Goal: Information Seeking & Learning: Learn about a topic

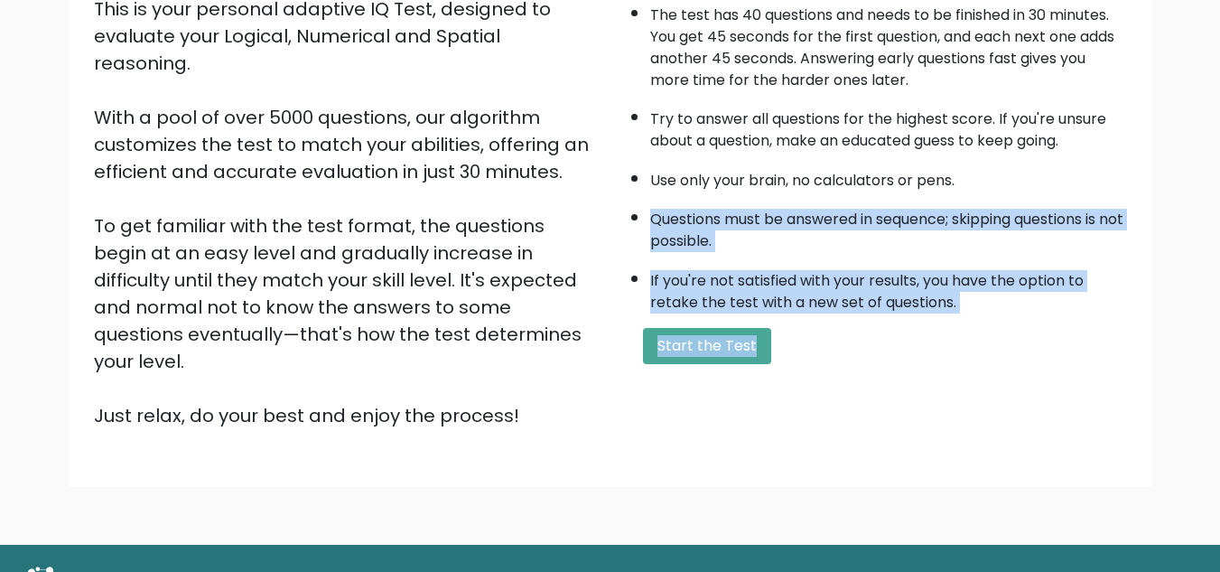
drag, startPoint x: 0, startPoint y: 0, endPoint x: 888, endPoint y: 614, distance: 1079.7
click at [888, 571] on html "BRGHT BRGHT Log in Take the test Take the test Welcome to the Brght Adaptive IQ…" at bounding box center [610, 214] width 1220 height 882
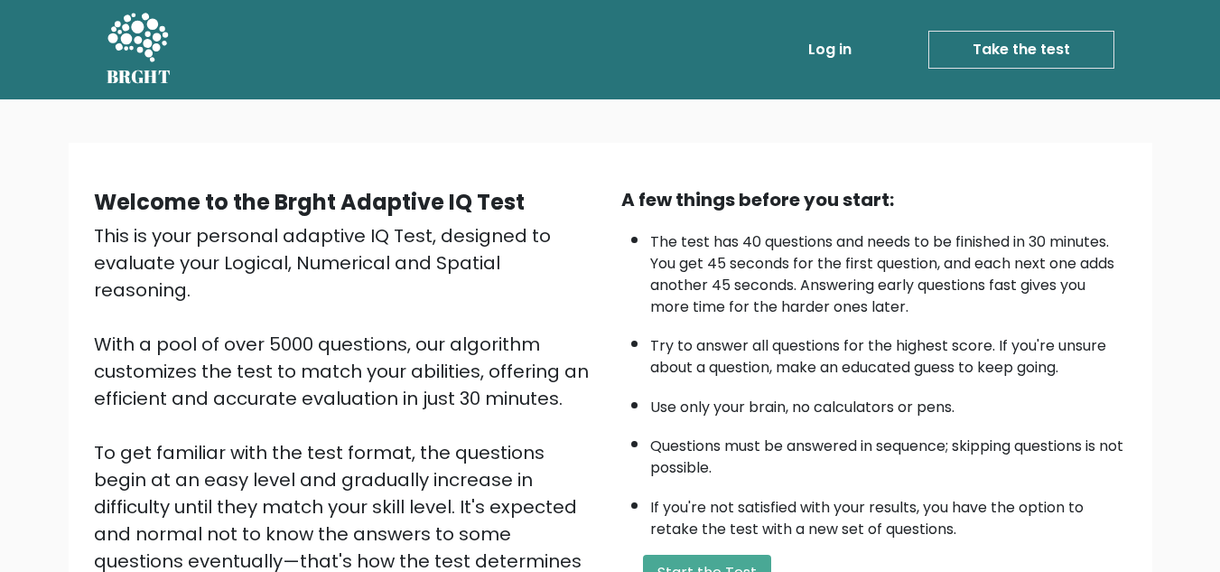
click at [600, 363] on div "This is your personal adaptive IQ Test, designed to evaluate your Logical, Nume…" at bounding box center [347, 439] width 506 height 434
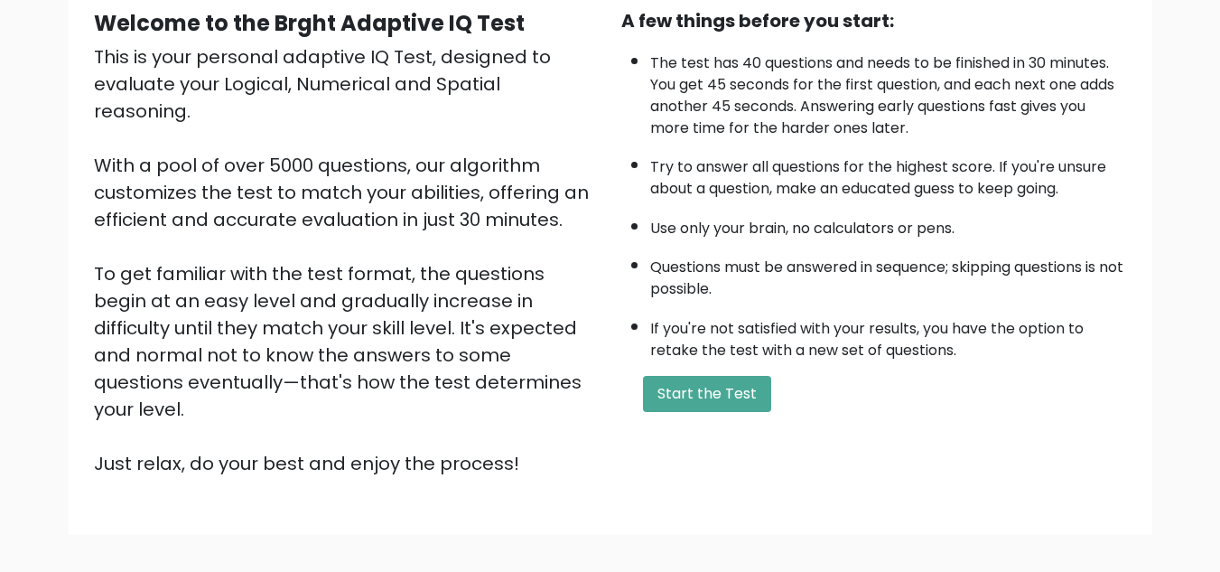
scroll to position [135, 0]
